Goal: Communication & Community: Answer question/provide support

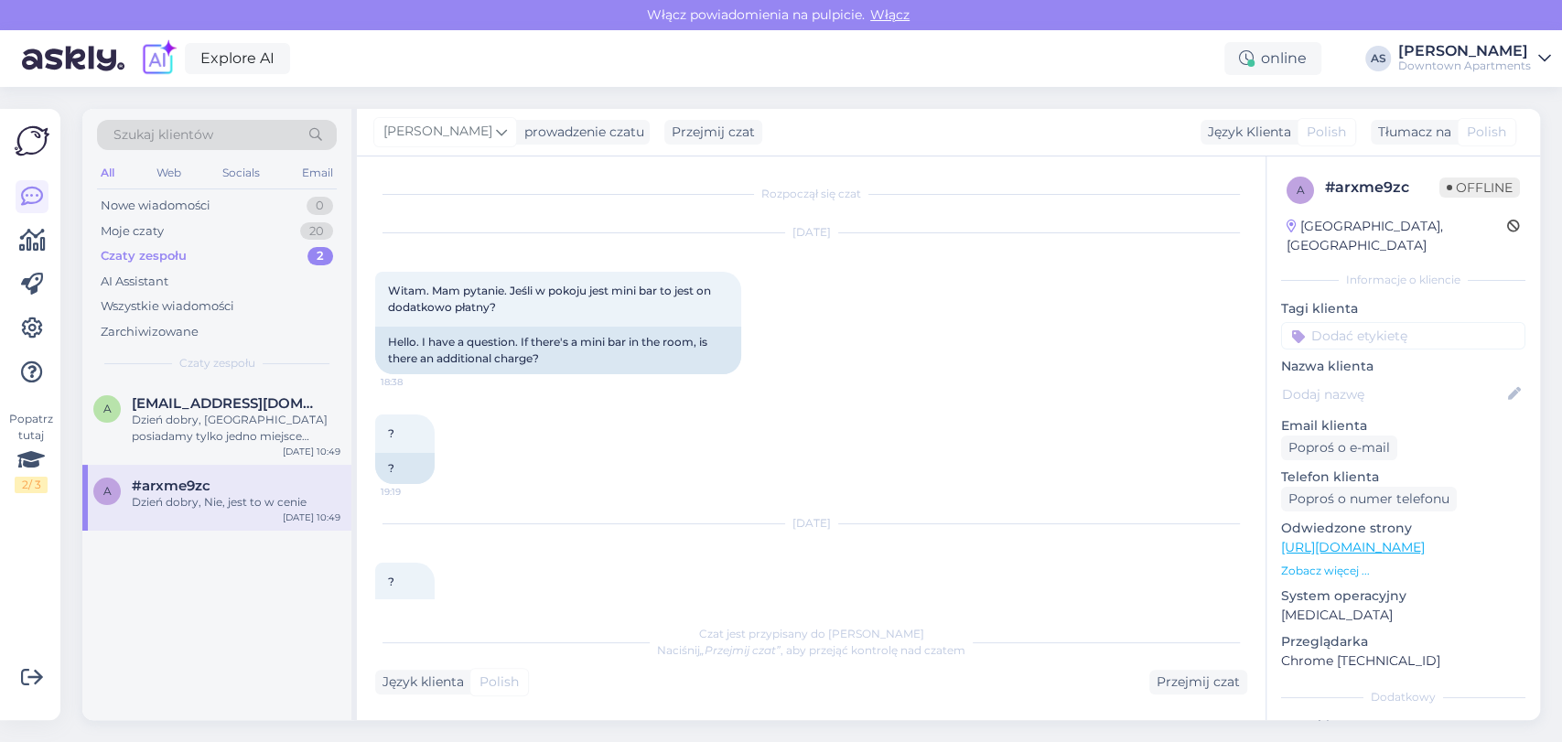
scroll to position [148, 0]
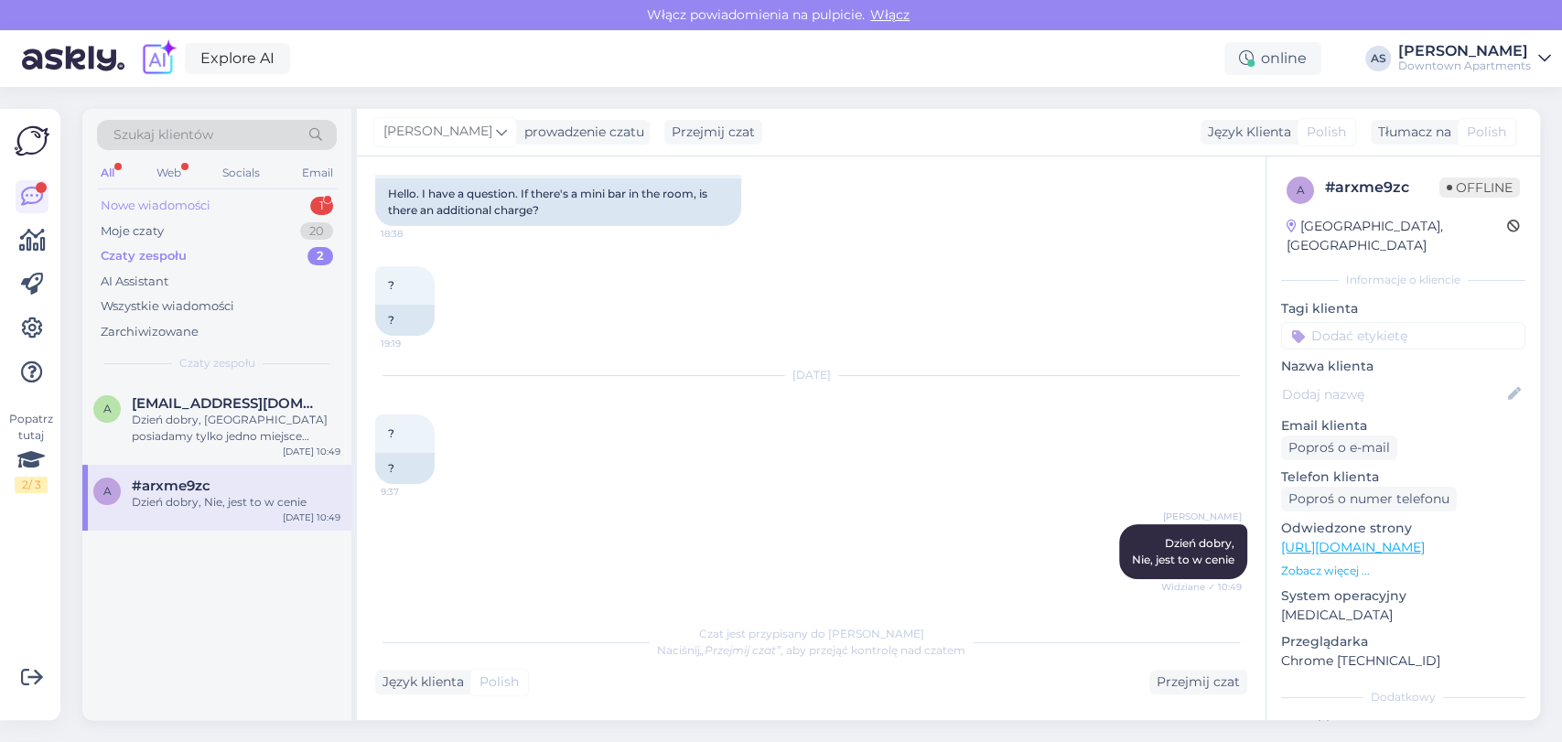
click at [262, 207] on div "Nowe wiadomości 1" at bounding box center [217, 206] width 240 height 26
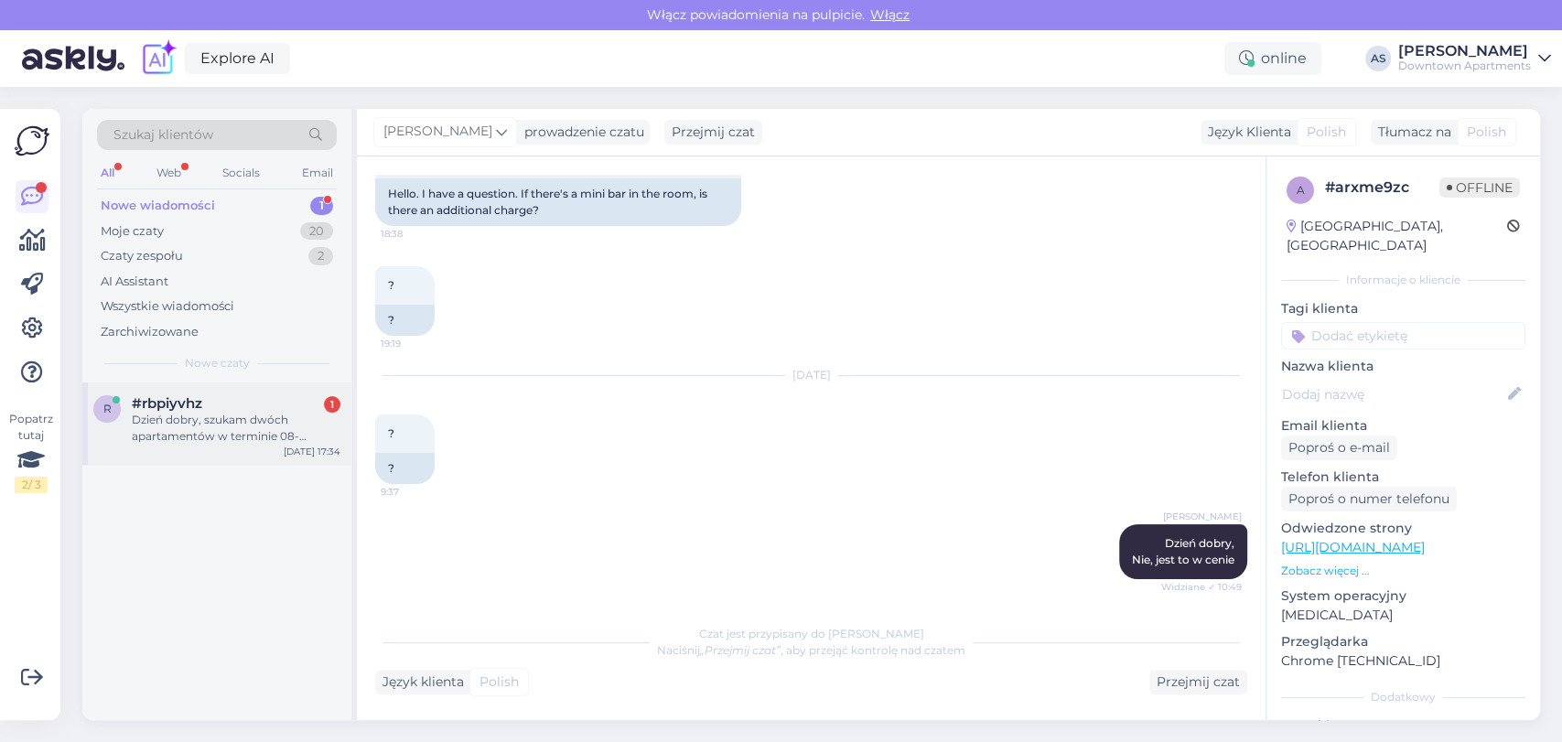
click at [265, 407] on div "#rbpiyvhz 1" at bounding box center [236, 403] width 209 height 16
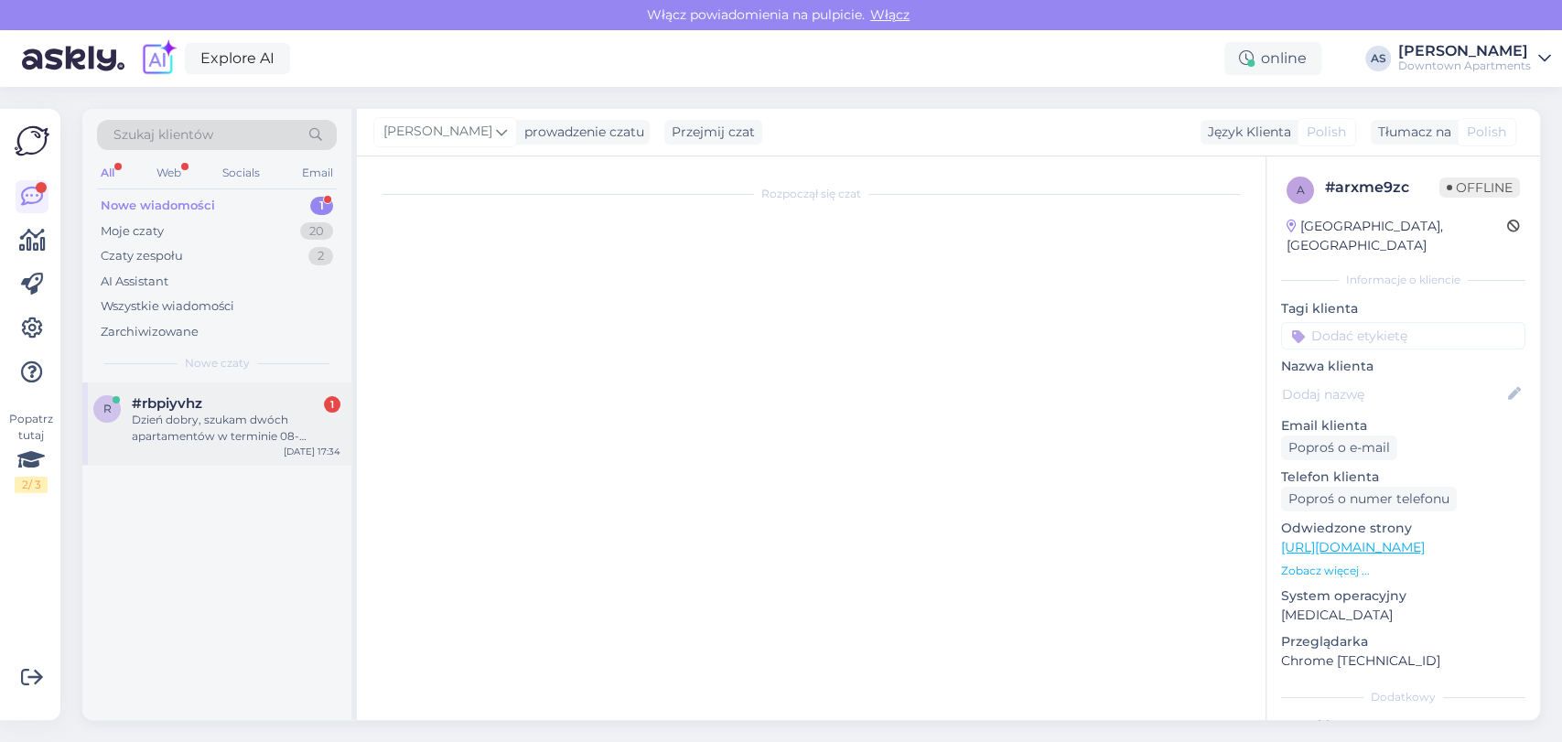
scroll to position [0, 0]
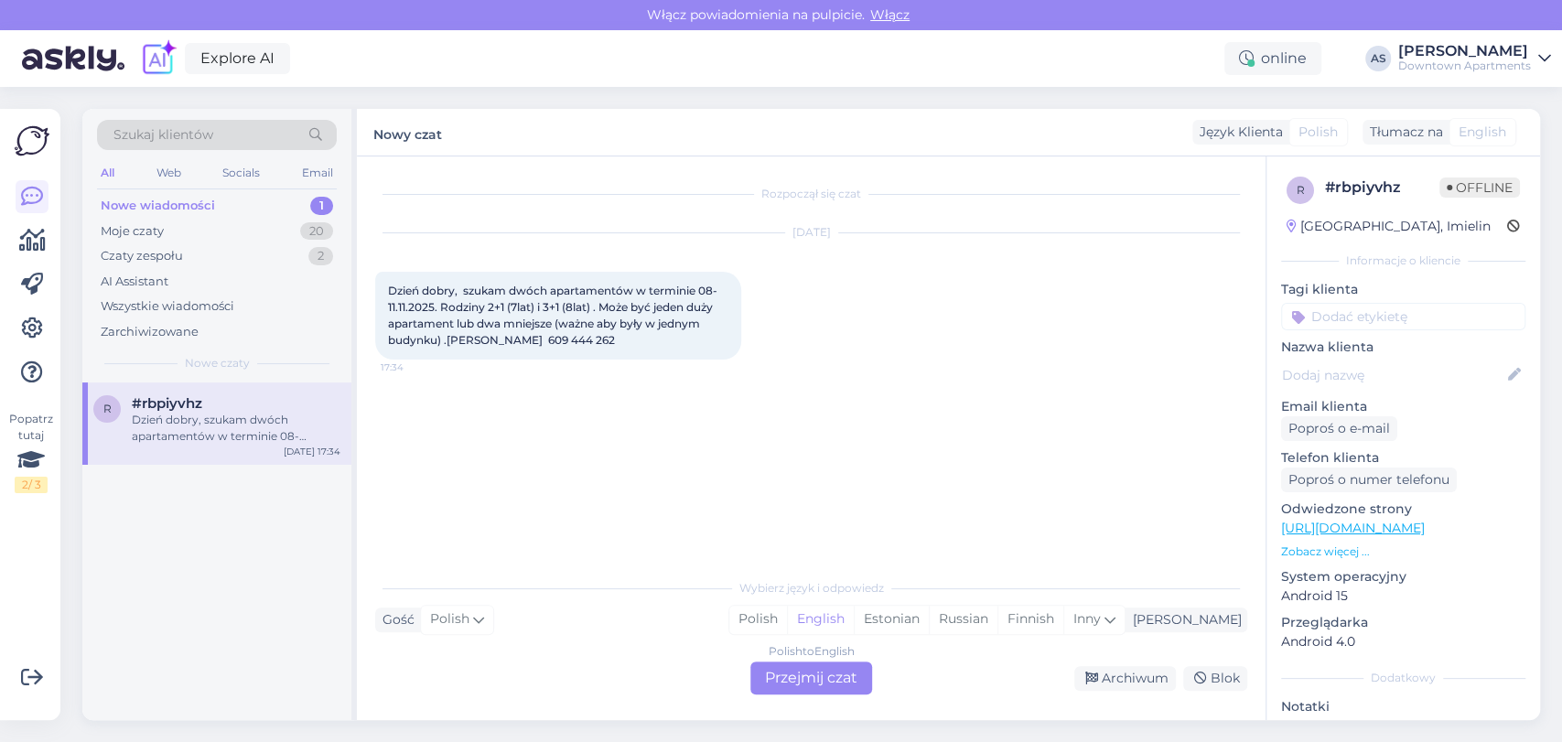
click at [811, 680] on div "Polish to English Przejmij czat" at bounding box center [811, 677] width 122 height 33
click at [826, 669] on div "Polish to English Przejmij czat" at bounding box center [811, 677] width 122 height 33
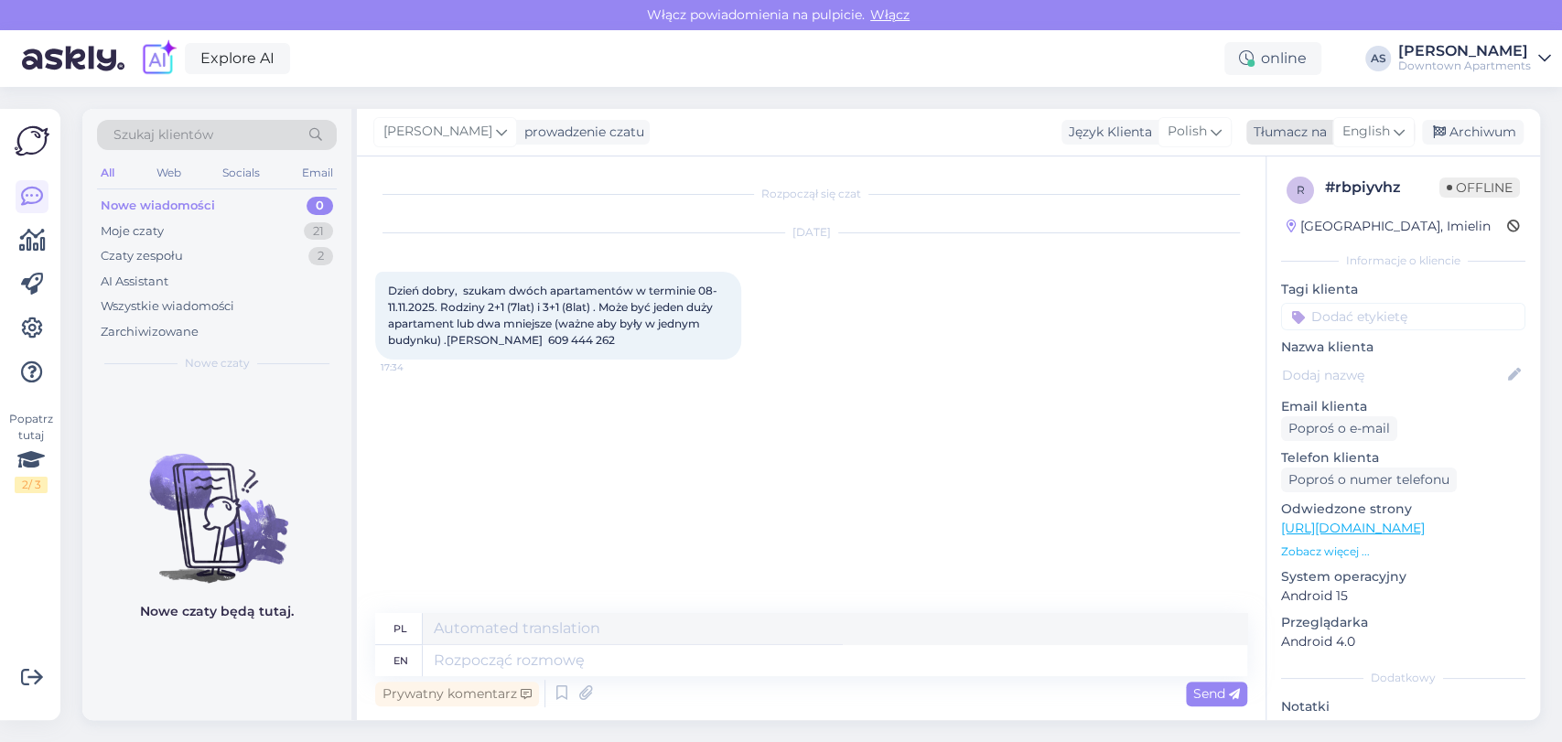
click at [1385, 144] on div "English" at bounding box center [1373, 131] width 82 height 29
type input "pol"
click at [1328, 208] on link "Polish" at bounding box center [1330, 213] width 201 height 29
click at [958, 646] on textarea at bounding box center [811, 657] width 872 height 38
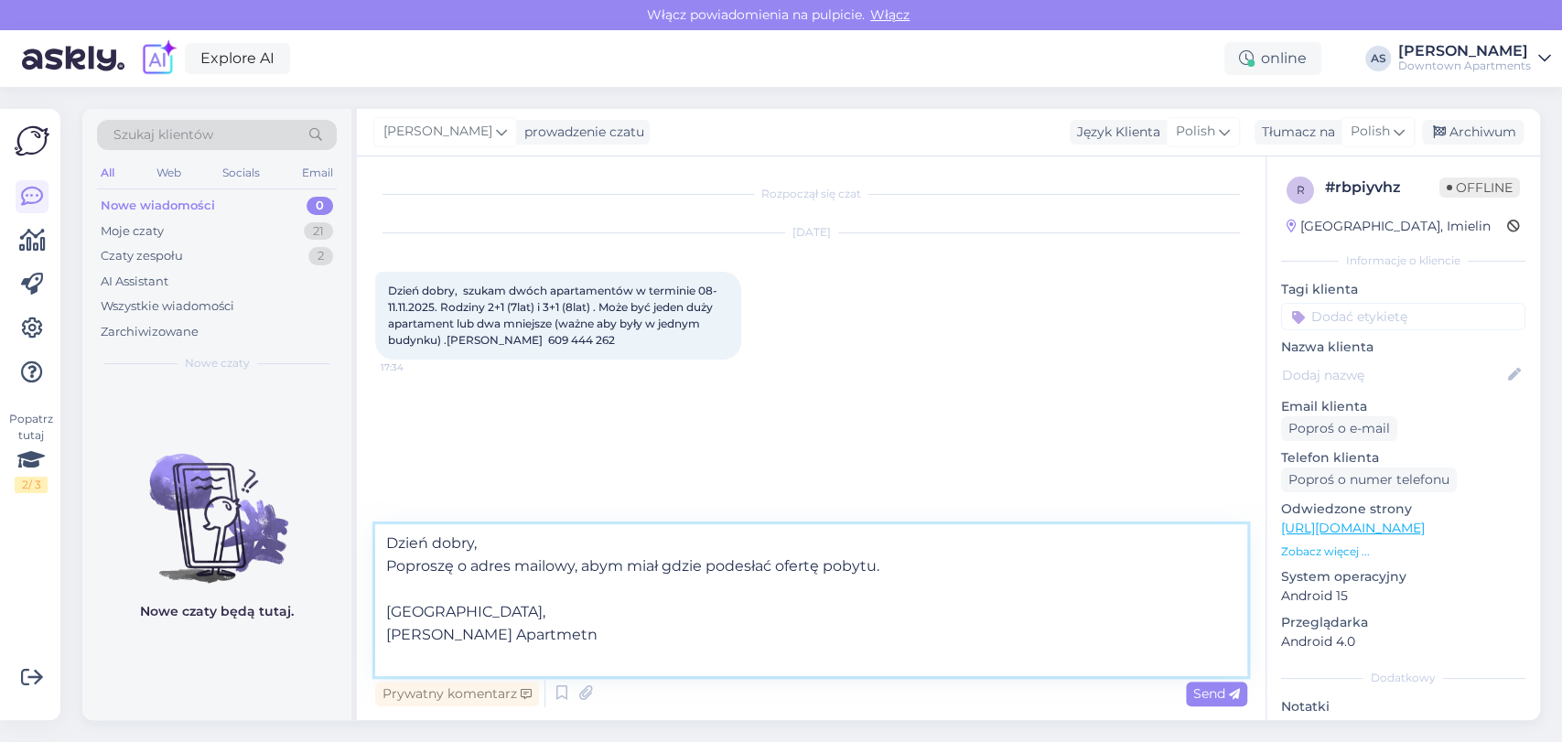
type textarea "Dzień dobry, Poproszę o adres mailowy, abym miał gdzie podesłać ofertę pobytu. …"
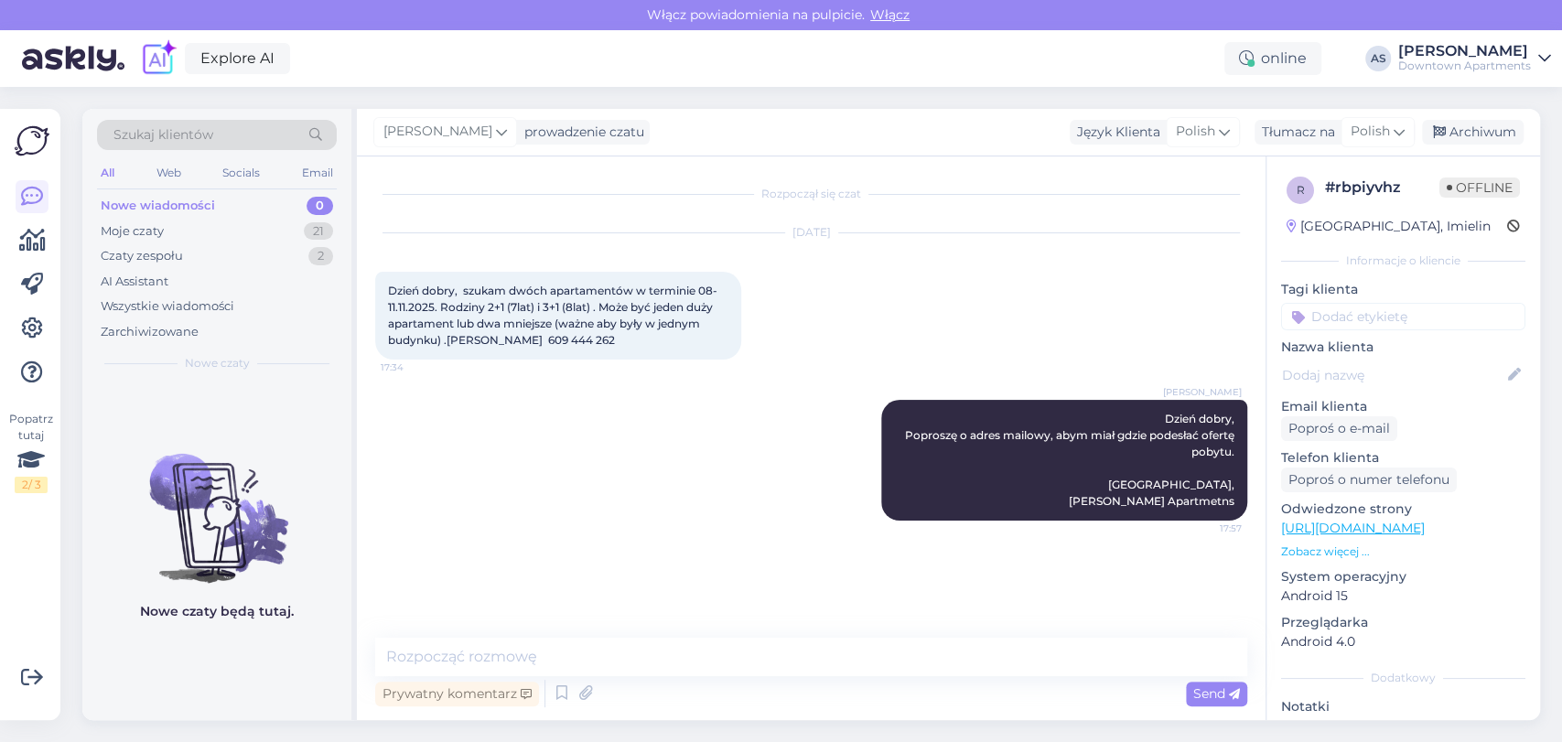
click at [1496, 68] on div "Downtown Apartments" at bounding box center [1464, 66] width 133 height 15
click at [1392, 179] on div "Wyloguj" at bounding box center [1407, 186] width 285 height 33
